Goal: Obtain resource: Download file/media

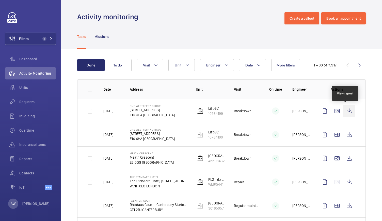
click at [350, 112] on wm-front-icon-button at bounding box center [349, 111] width 12 height 12
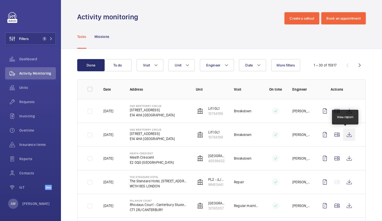
click at [347, 133] on wm-front-icon-button at bounding box center [349, 134] width 12 height 12
click at [45, 72] on span "Activity Monitoring" at bounding box center [37, 73] width 37 height 5
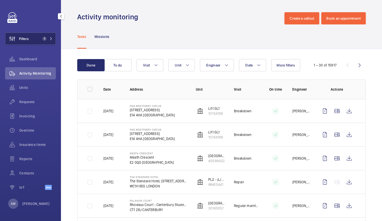
click at [36, 37] on button "Filters 1" at bounding box center [30, 39] width 51 height 12
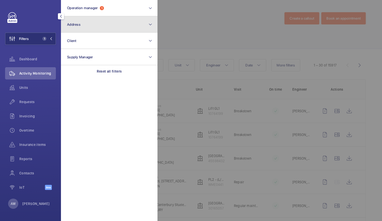
click at [82, 30] on button "Address" at bounding box center [109, 24] width 97 height 16
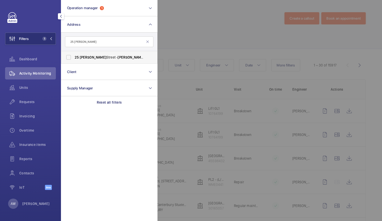
type input "25 [PERSON_NAME]"
click at [82, 56] on span "[PERSON_NAME]" at bounding box center [93, 57] width 27 height 4
click at [74, 56] on input "[STREET_ADDRESS][PERSON_NAME][PERSON_NAME]" at bounding box center [69, 57] width 10 height 10
checkbox input "true"
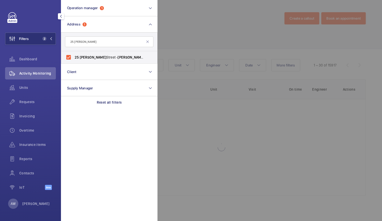
click at [168, 45] on div at bounding box center [349, 110] width 382 height 221
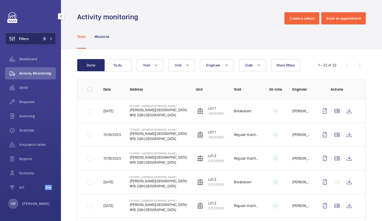
click at [42, 40] on span "2" at bounding box center [43, 39] width 6 height 4
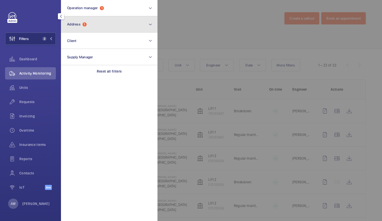
click at [76, 31] on button "Address 1" at bounding box center [109, 24] width 97 height 16
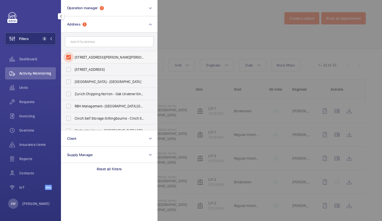
click at [69, 58] on input "[STREET_ADDRESS][PERSON_NAME][PERSON_NAME]" at bounding box center [69, 57] width 10 height 10
checkbox input "false"
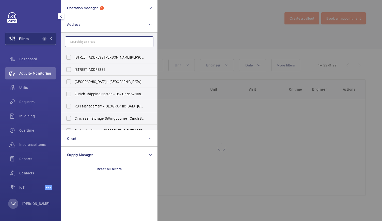
click at [82, 42] on input "text" at bounding box center [109, 41] width 88 height 11
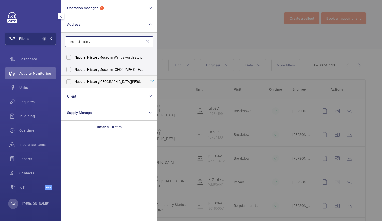
type input "natural History"
click at [84, 86] on label "[GEOGRAPHIC_DATA][PERSON_NAME]" at bounding box center [105, 81] width 88 height 12
click at [74, 86] on input "[GEOGRAPHIC_DATA][PERSON_NAME]" at bounding box center [69, 82] width 10 height 10
checkbox input "true"
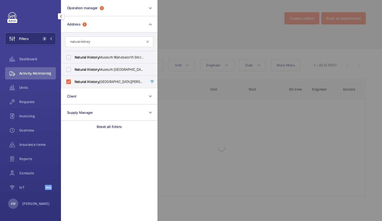
click at [212, 27] on div at bounding box center [349, 110] width 382 height 221
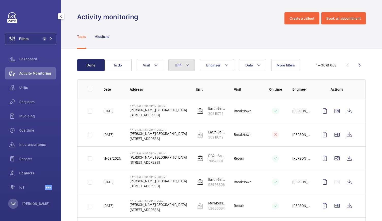
click at [189, 62] on mat-icon at bounding box center [188, 65] width 4 height 6
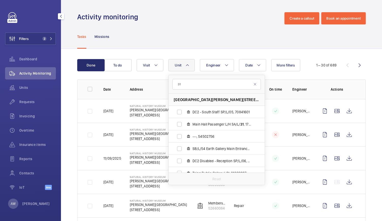
type input "3"
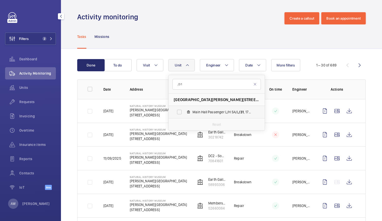
type input "/31"
click at [200, 115] on label "Main Hall Passenger L/H SA/L /31 , 17115168" at bounding box center [213, 112] width 88 height 12
click at [185, 115] on input "Main Hall Passenger L/H SA/L /31 , 17115168" at bounding box center [179, 112] width 10 height 10
checkbox input "true"
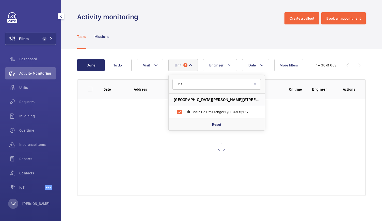
click at [198, 38] on div "Tasks Missions" at bounding box center [221, 36] width 289 height 24
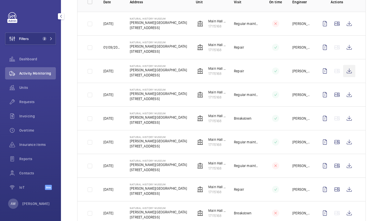
scroll to position [93, 0]
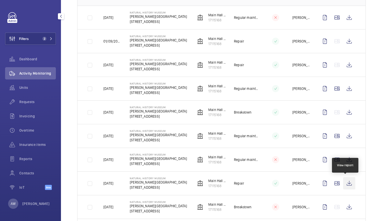
click at [345, 180] on wm-front-icon-button at bounding box center [349, 183] width 12 height 12
